Goal: Find specific page/section: Find specific page/section

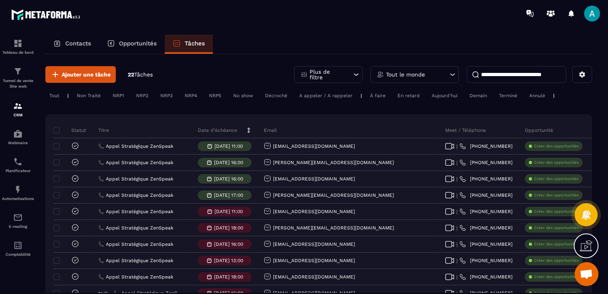
click at [334, 73] on p "Plus de filtre" at bounding box center [327, 74] width 35 height 11
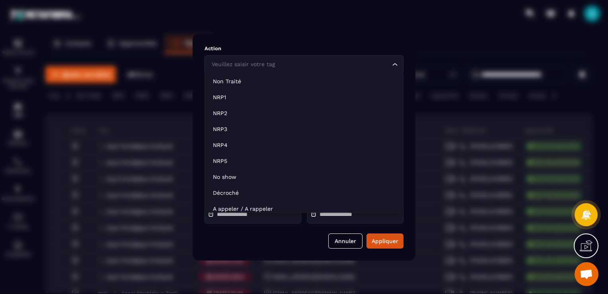
click at [269, 64] on div "Veuillez saisir votre tag" at bounding box center [300, 64] width 182 height 9
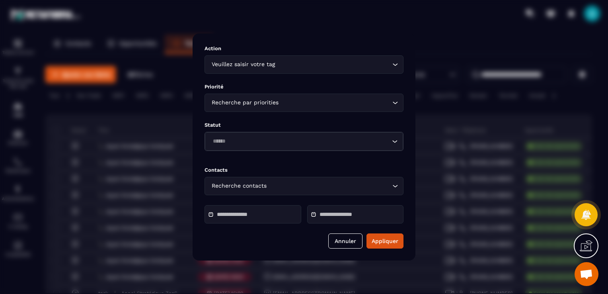
click at [169, 92] on div "Modal window" at bounding box center [304, 147] width 608 height 294
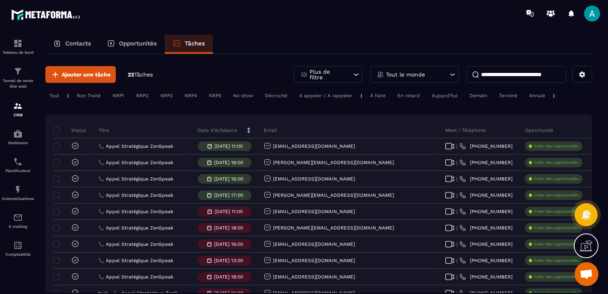
click at [138, 45] on p "Opportunités" at bounding box center [138, 43] width 38 height 7
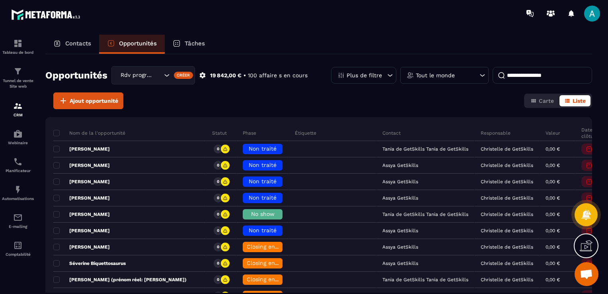
click at [84, 45] on p "Contacts" at bounding box center [78, 43] width 26 height 7
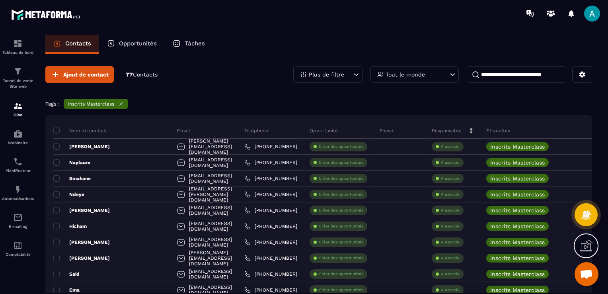
click at [392, 73] on p "Tout le monde" at bounding box center [405, 75] width 39 height 6
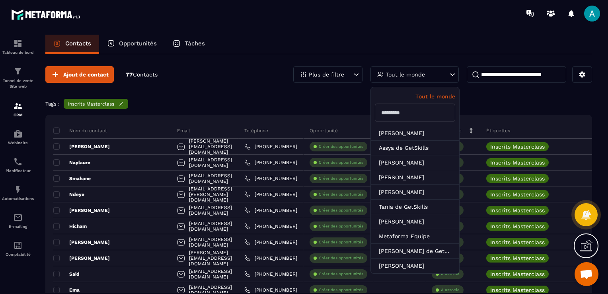
click at [335, 75] on p "Plus de filtre" at bounding box center [326, 75] width 35 height 6
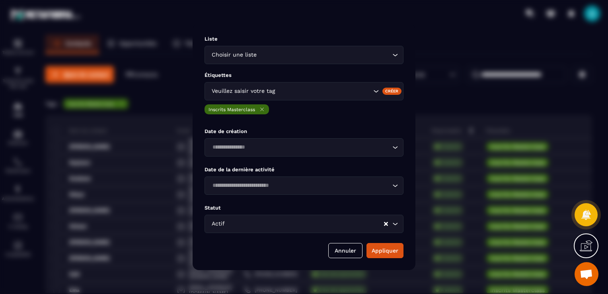
click at [306, 92] on input "Search for option" at bounding box center [324, 91] width 95 height 9
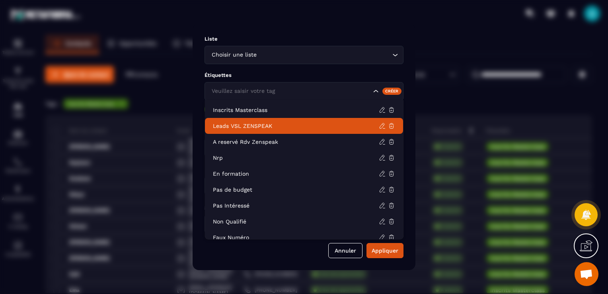
click at [282, 124] on p "Leads VSL ZENSPEAK" at bounding box center [296, 126] width 166 height 8
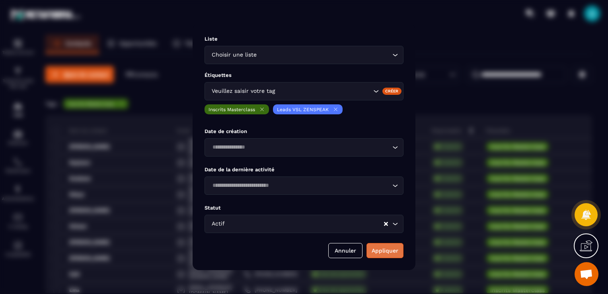
click at [376, 251] on button "Appliquer" at bounding box center [384, 250] width 37 height 15
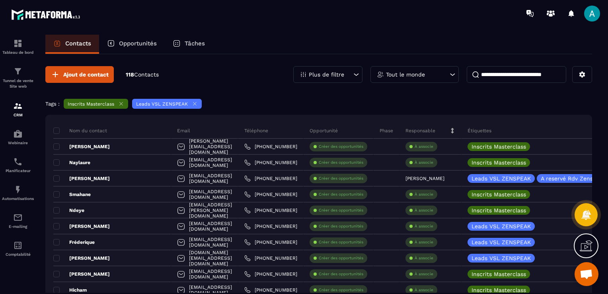
click at [123, 104] on icon at bounding box center [121, 104] width 6 height 6
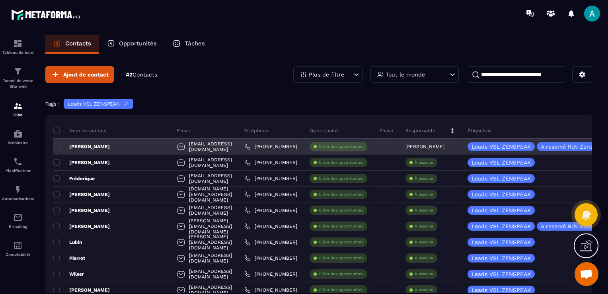
click at [199, 144] on div "[EMAIL_ADDRESS][DOMAIN_NAME]" at bounding box center [204, 146] width 67 height 16
drag, startPoint x: 199, startPoint y: 144, endPoint x: 177, endPoint y: 147, distance: 21.7
click at [177, 147] on div "[EMAIL_ADDRESS][DOMAIN_NAME]" at bounding box center [204, 146] width 67 height 16
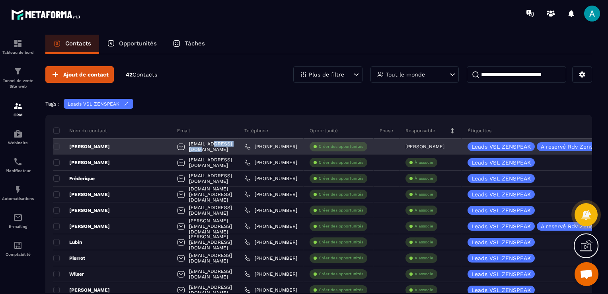
click at [177, 147] on div "[EMAIL_ADDRESS][DOMAIN_NAME]" at bounding box center [204, 146] width 67 height 16
click at [105, 144] on p "[PERSON_NAME]" at bounding box center [81, 146] width 57 height 6
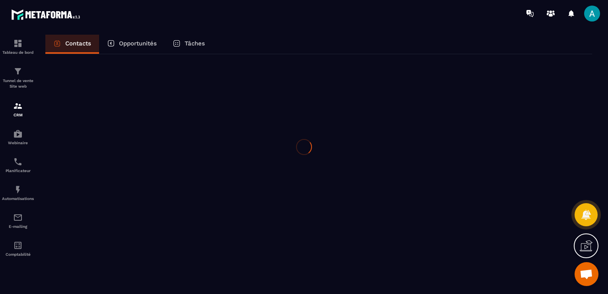
click at [104, 144] on div at bounding box center [304, 147] width 608 height 294
